Goal: Task Accomplishment & Management: Complete application form

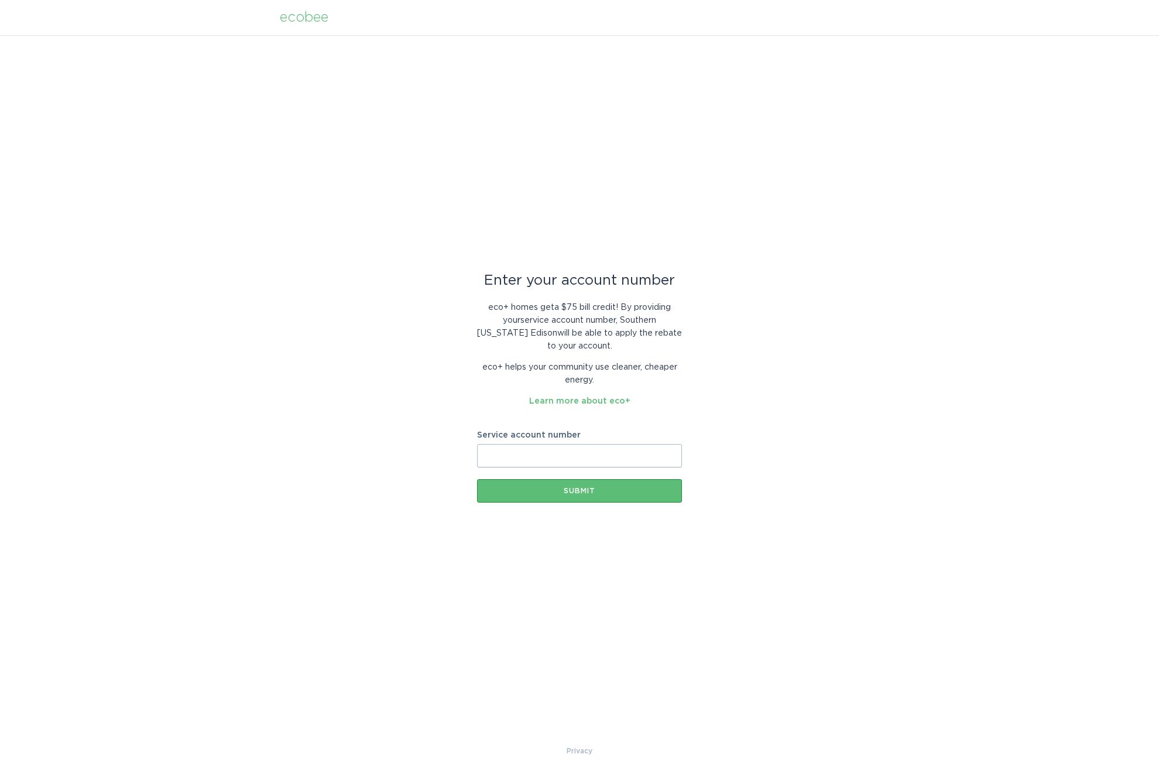
click at [594, 459] on input "Service account number" at bounding box center [579, 455] width 205 height 23
paste input "8020858358"
type input "8020858358"
click at [563, 487] on div "Submit" at bounding box center [579, 490] width 193 height 7
